Goal: Check status: Check status

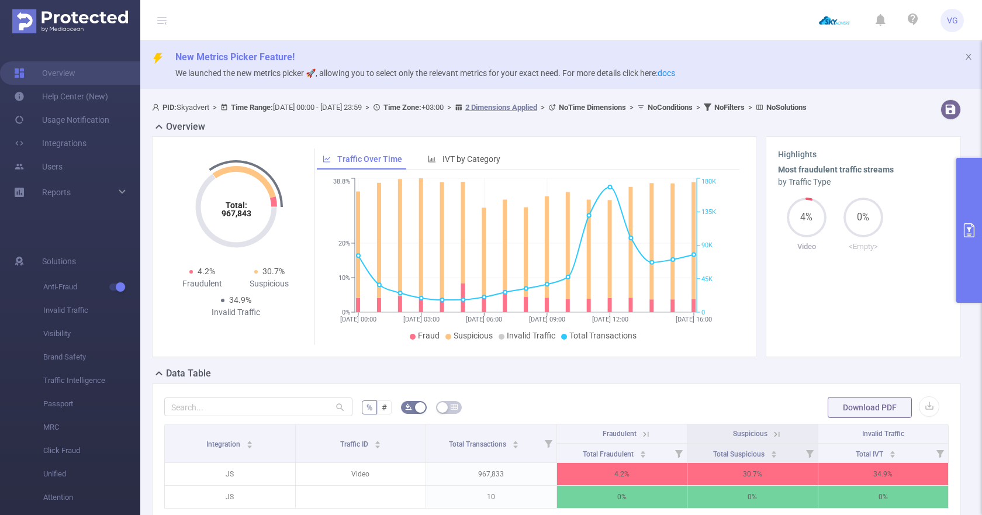
scroll to position [79, 0]
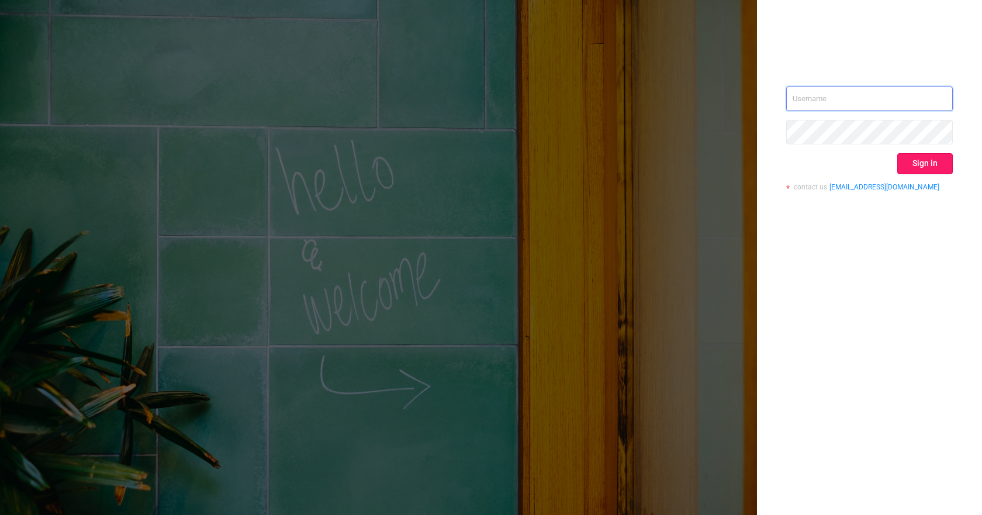
type input "valeria@skyadvert.net"
click at [904, 160] on button "Sign in" at bounding box center [925, 163] width 56 height 21
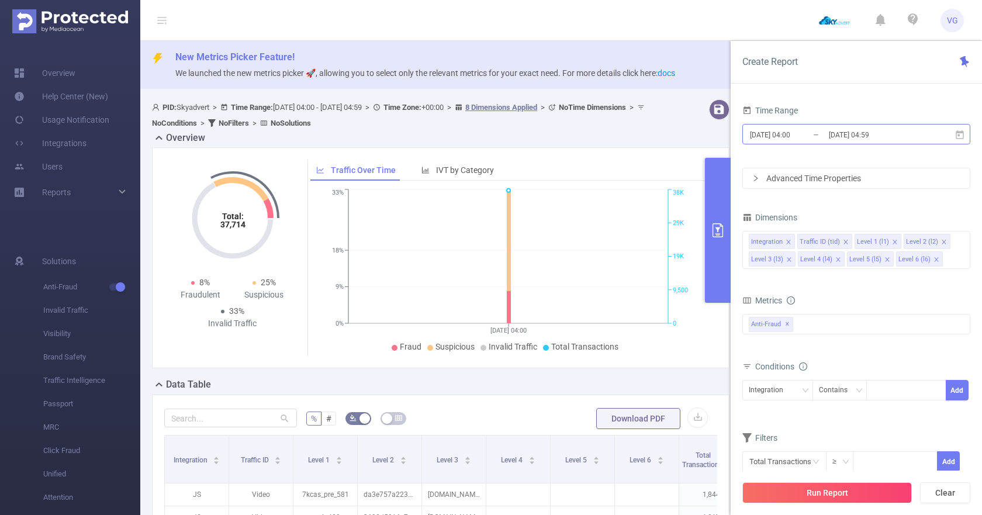
click at [790, 136] on input "2025-08-14 04:00" at bounding box center [795, 135] width 95 height 16
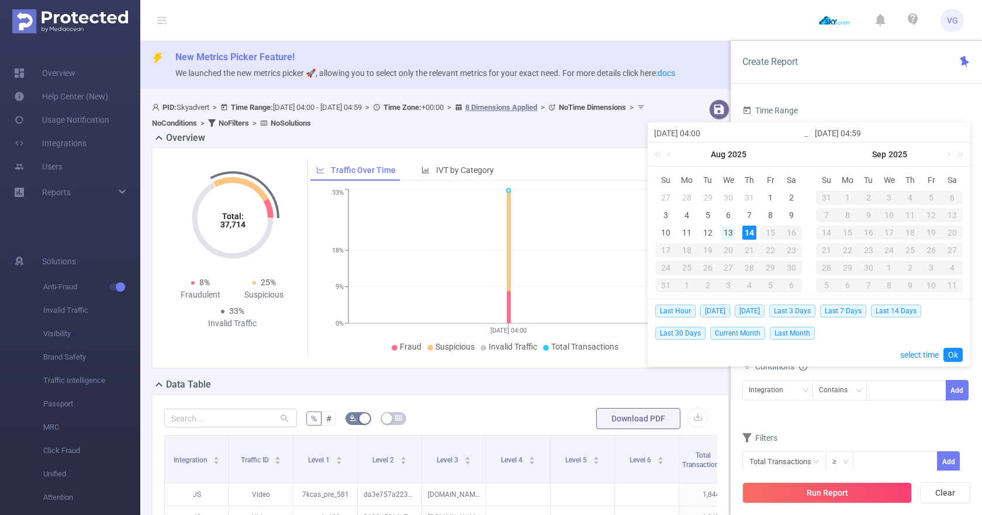
click at [725, 233] on div "13" at bounding box center [728, 233] width 14 height 14
click at [747, 233] on div "14" at bounding box center [749, 233] width 14 height 14
type input "2025-08-13 04:00"
click at [956, 352] on link "Ok" at bounding box center [952, 355] width 19 height 14
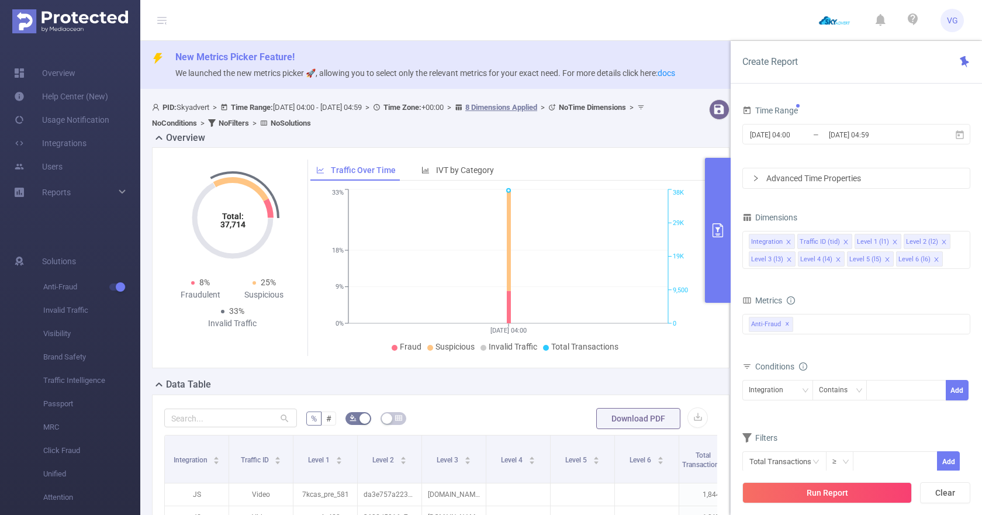
click at [812, 181] on div "Advanced Time Properties" at bounding box center [856, 178] width 227 height 20
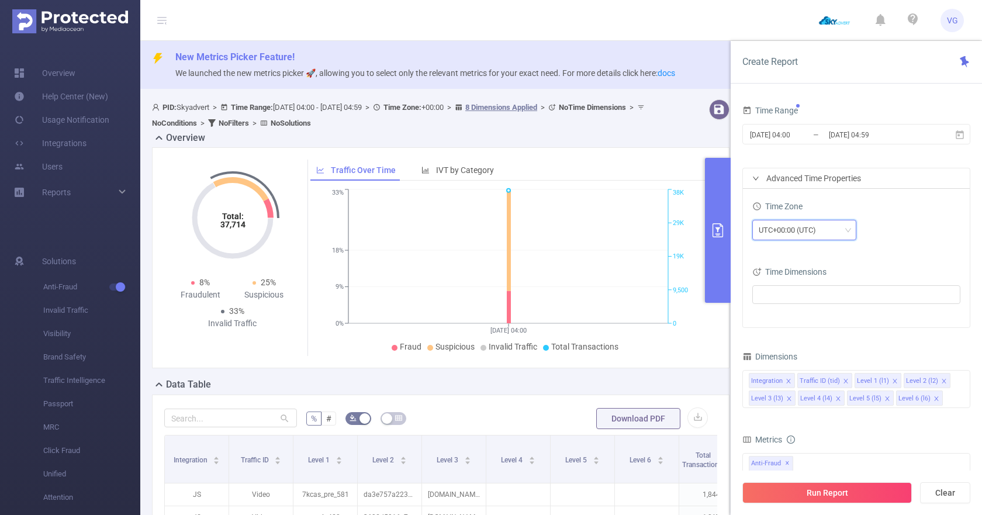
click at [777, 226] on div "UTC+00:00 (UTC)" at bounding box center [790, 229] width 65 height 19
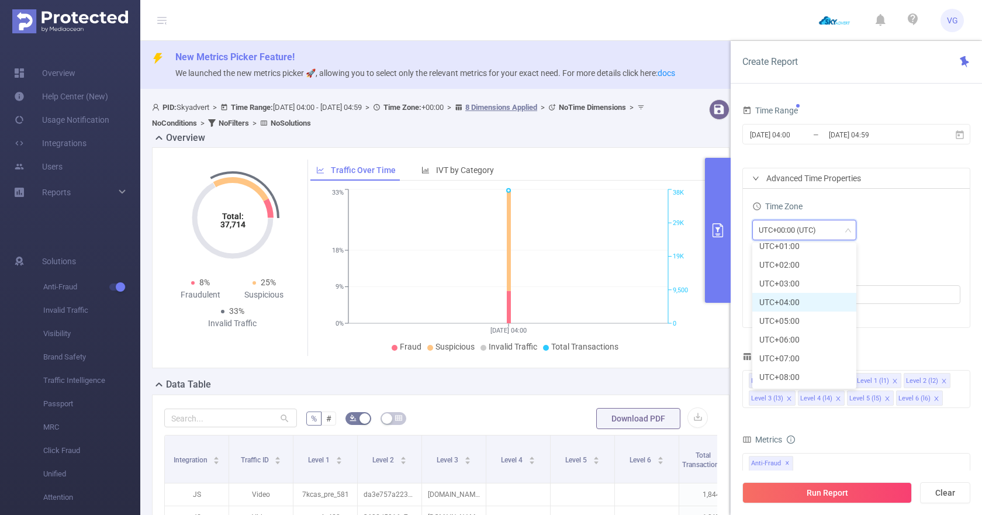
scroll to position [271, 0]
click at [774, 281] on li "UTC+03:00" at bounding box center [804, 282] width 104 height 19
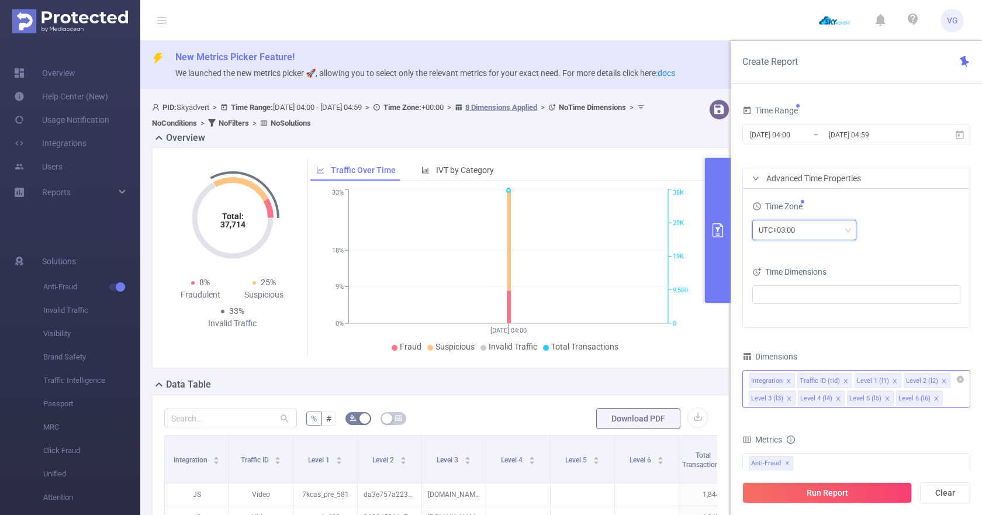
click at [941, 383] on icon "icon: close" at bounding box center [944, 381] width 6 height 6
click at [792, 396] on icon "icon: close" at bounding box center [789, 399] width 6 height 6
click at [941, 383] on icon "icon: close" at bounding box center [944, 381] width 6 height 6
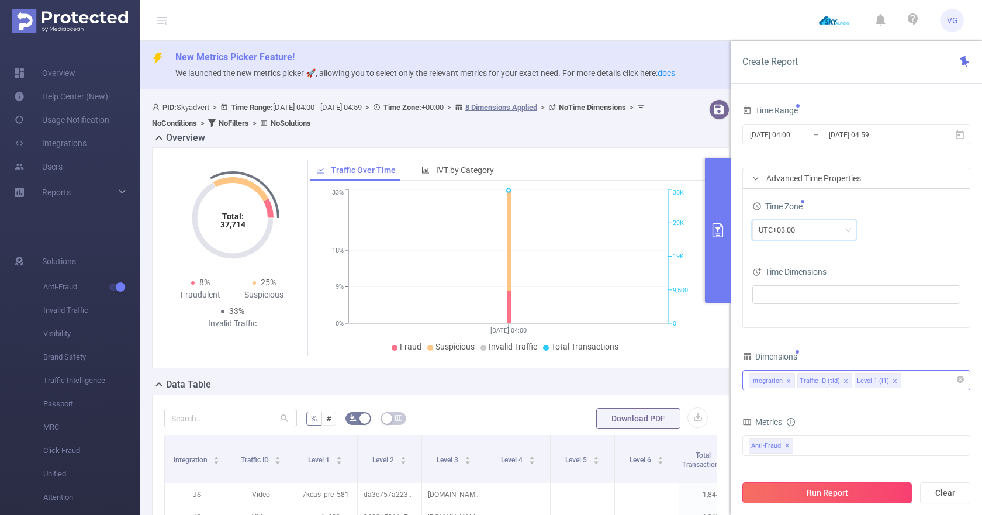
click at [827, 490] on button "Run Report" at bounding box center [826, 492] width 169 height 21
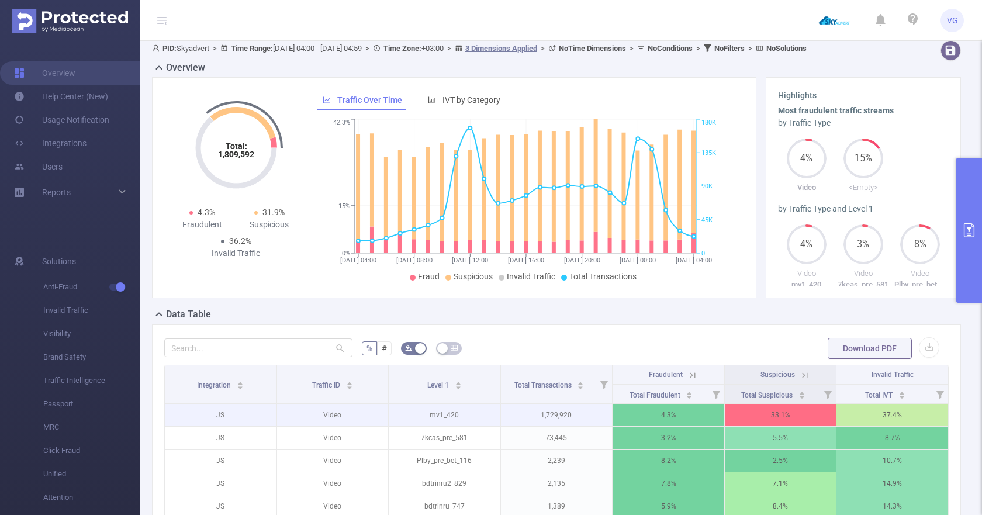
scroll to position [60, 0]
